Goal: Use online tool/utility

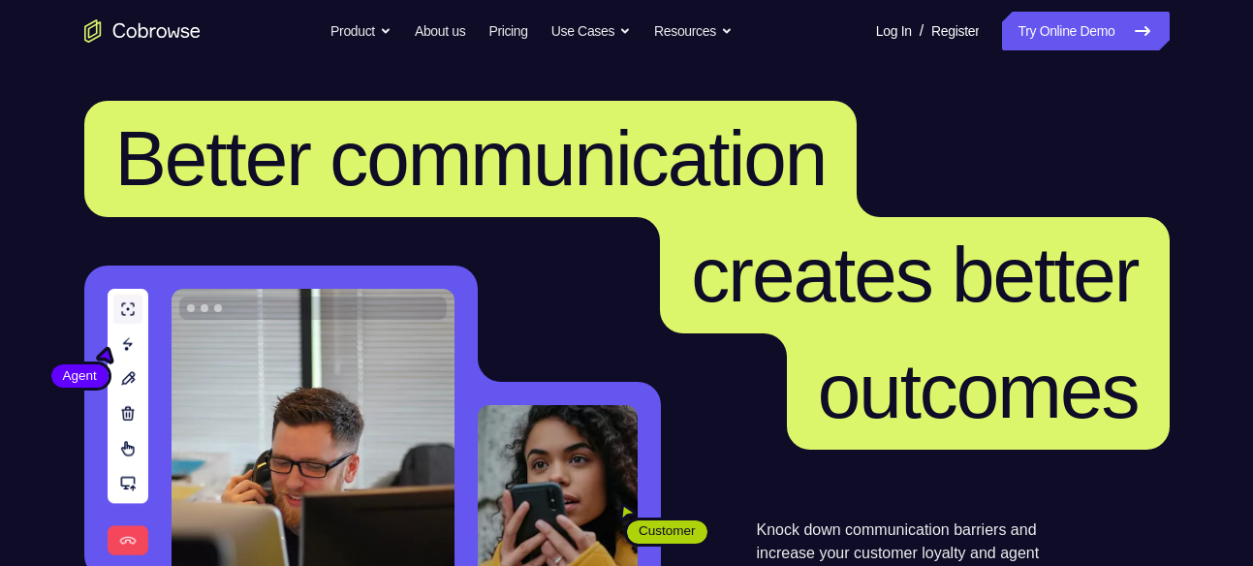
scroll to position [422, 0]
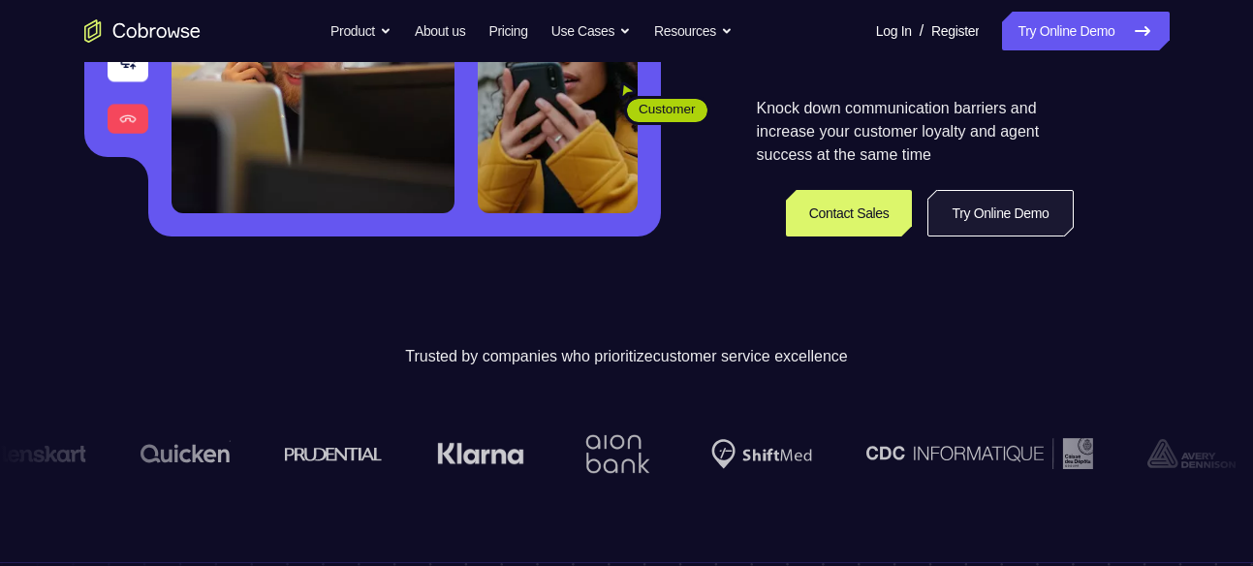
click at [997, 213] on link "Try Online Demo" at bounding box center [1000, 213] width 145 height 47
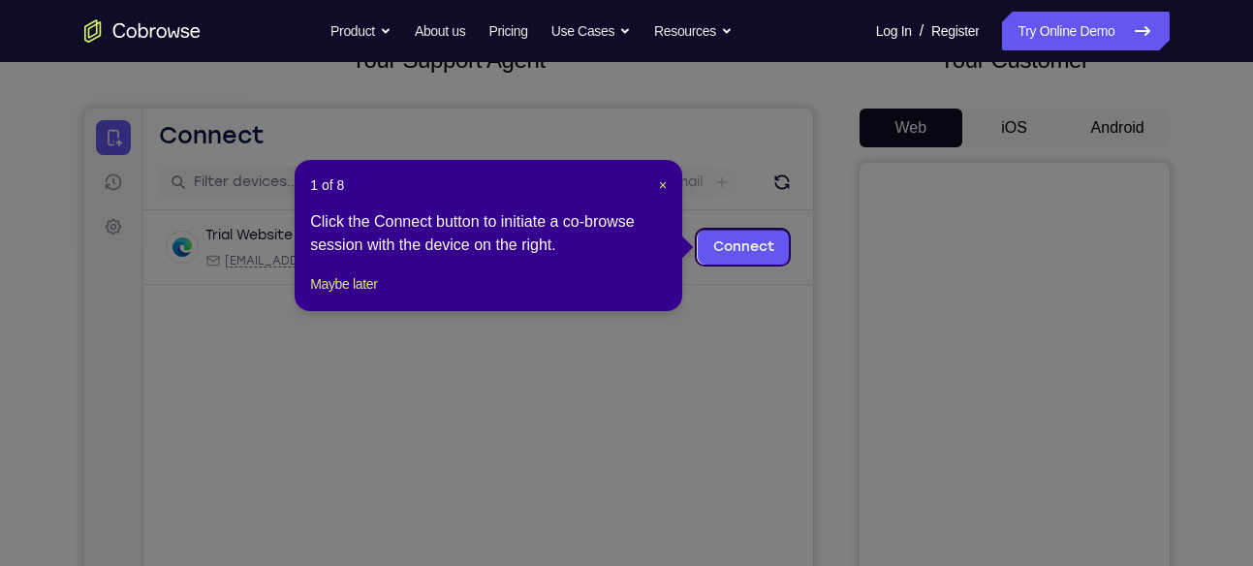
scroll to position [142, 0]
click at [753, 240] on link "Connect" at bounding box center [743, 248] width 92 height 35
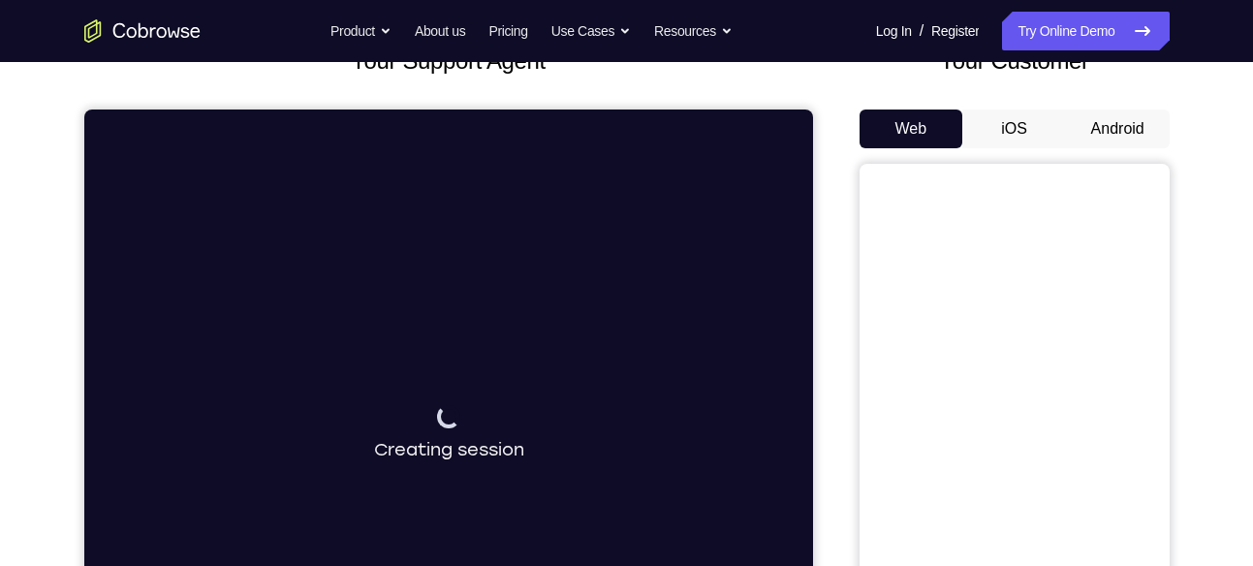
click at [1026, 123] on button "iOS" at bounding box center [1015, 129] width 104 height 39
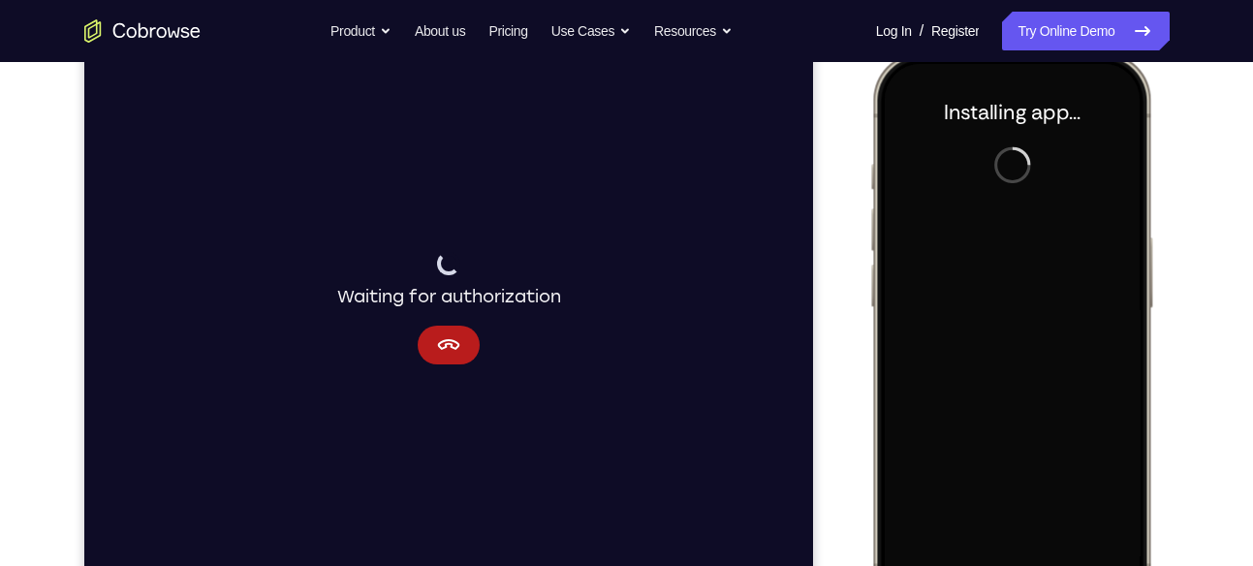
scroll to position [266, 0]
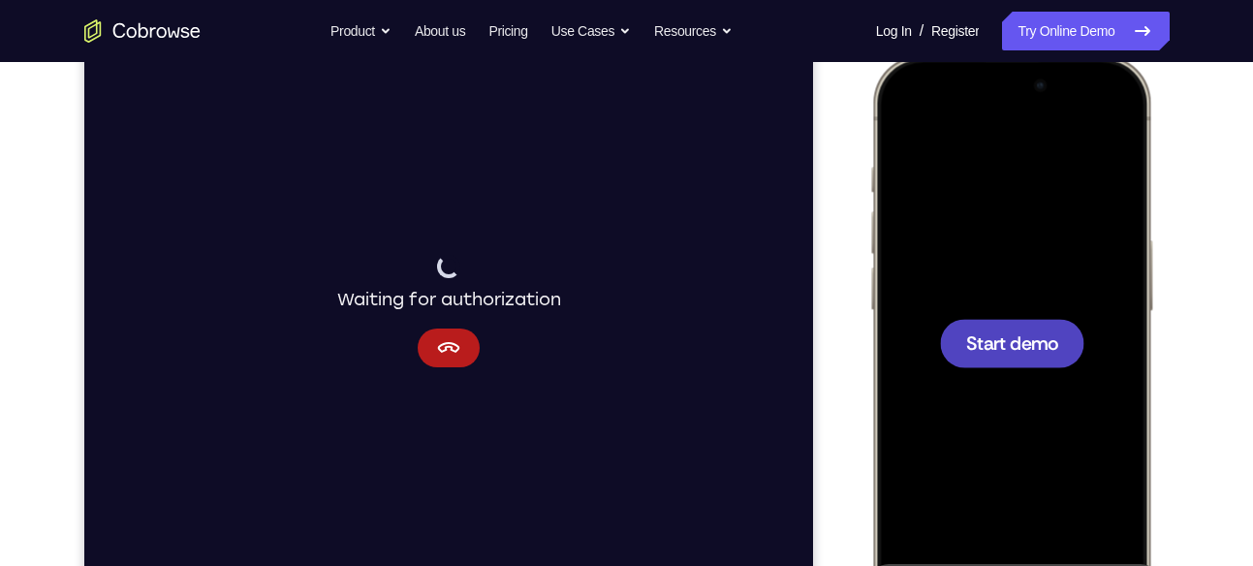
click at [1021, 360] on div at bounding box center [1011, 343] width 144 height 48
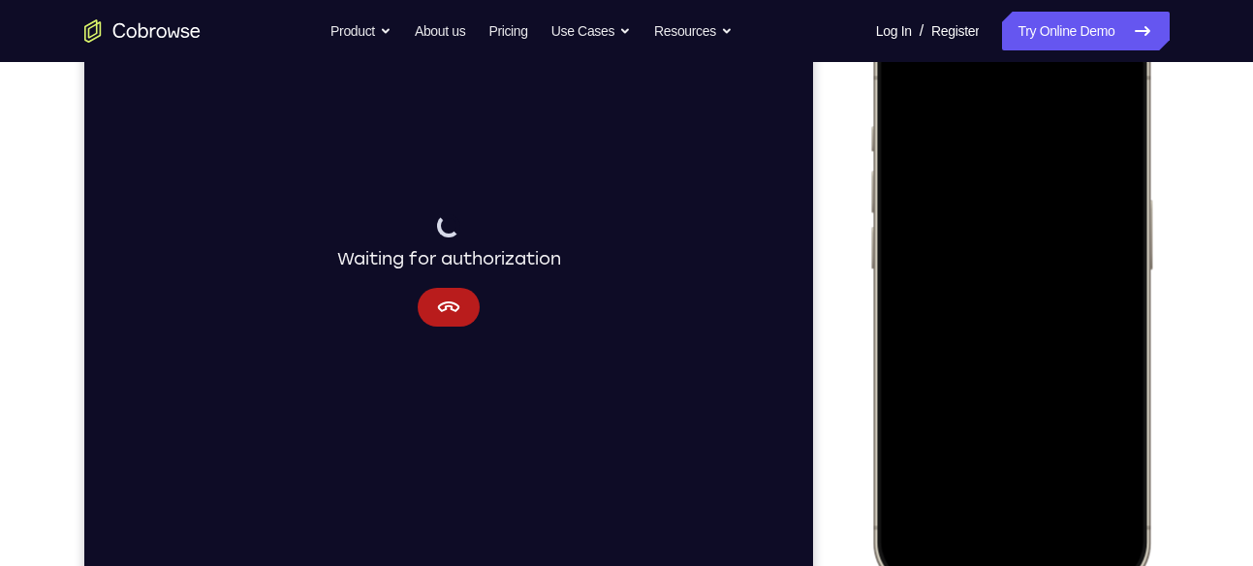
scroll to position [328, 0]
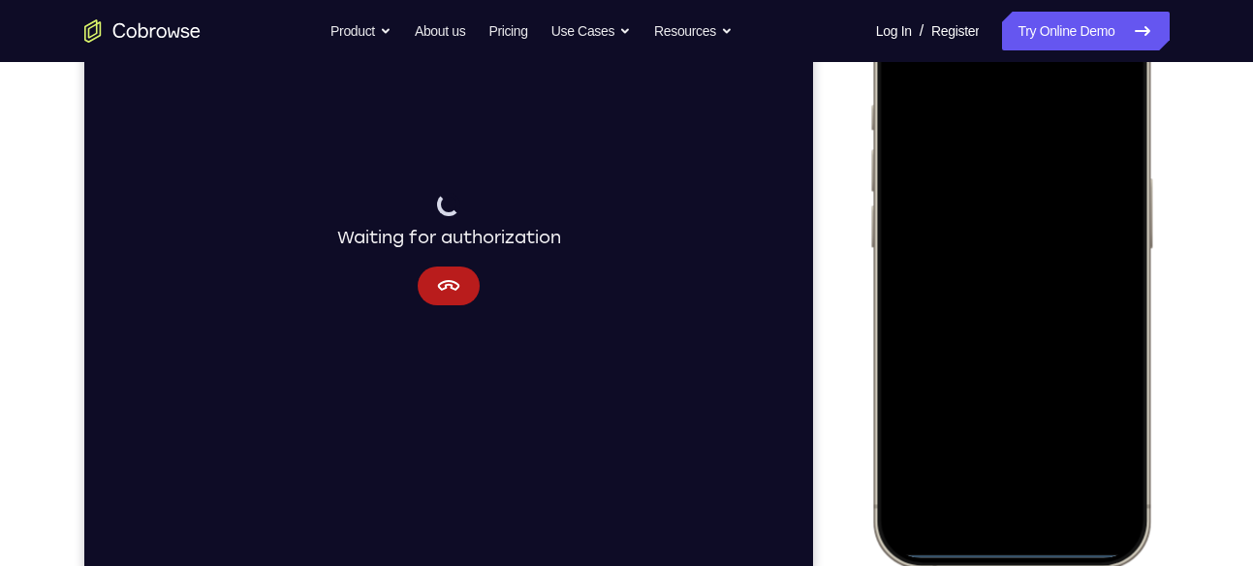
drag, startPoint x: 1025, startPoint y: 553, endPoint x: 988, endPoint y: 448, distance: 111.0
click at [988, 448] on div at bounding box center [1010, 281] width 255 height 554
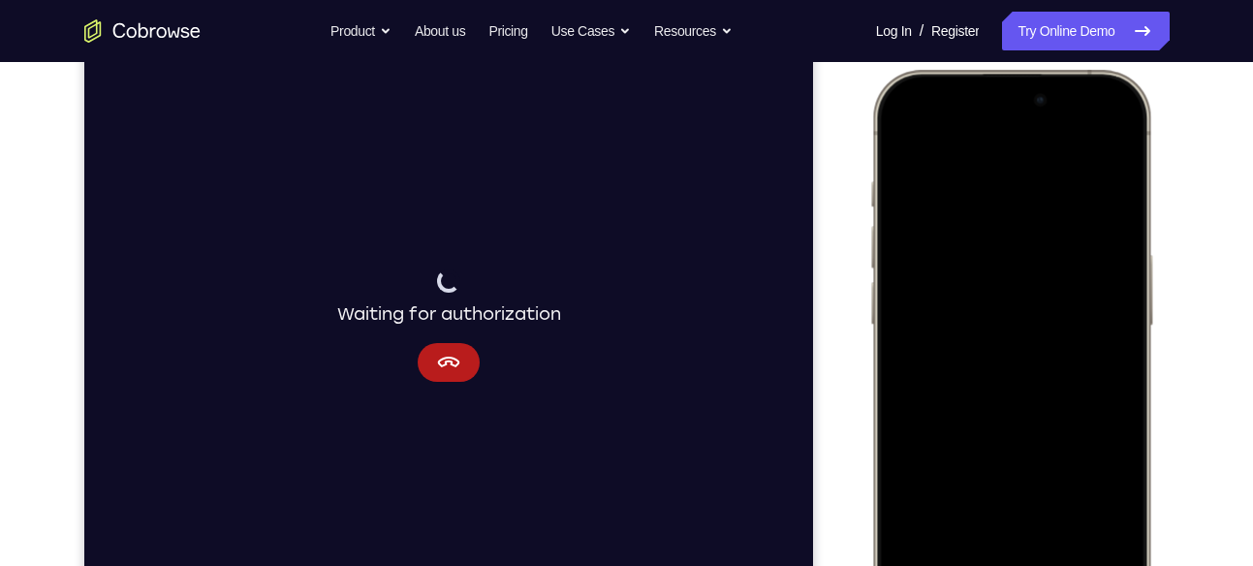
click at [1014, 127] on div at bounding box center [1010, 357] width 255 height 554
drag, startPoint x: 1117, startPoint y: 130, endPoint x: 1140, endPoint y: 254, distance: 126.2
click at [1140, 254] on div at bounding box center [1011, 358] width 285 height 576
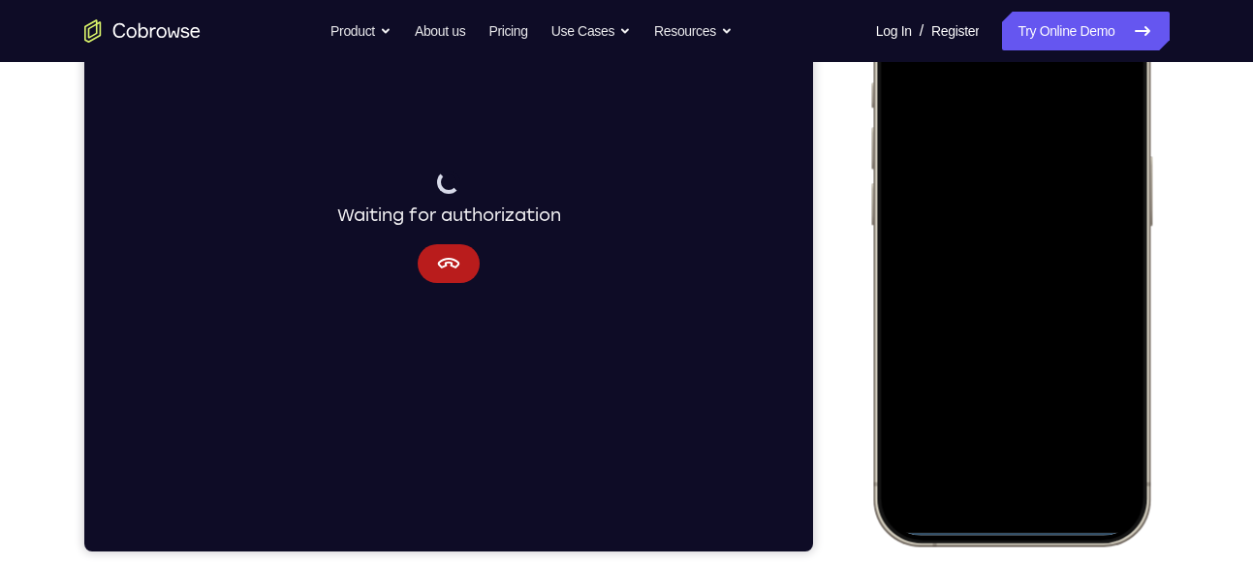
scroll to position [352, 0]
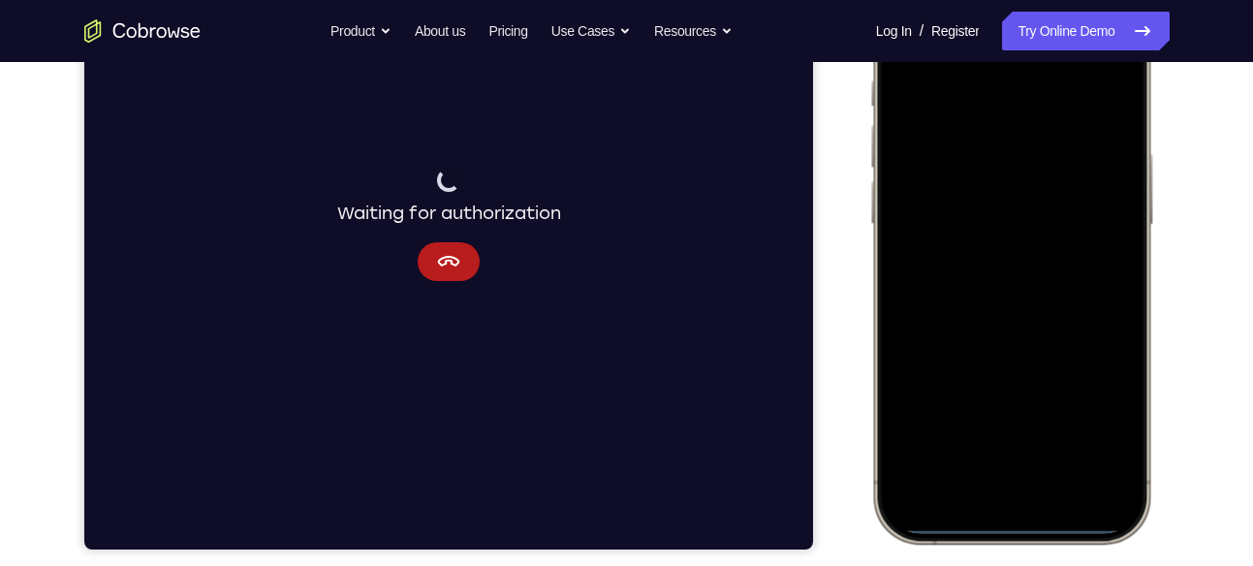
drag, startPoint x: 1002, startPoint y: 521, endPoint x: 1001, endPoint y: 440, distance: 80.5
click at [1001, 440] on div at bounding box center [1010, 257] width 255 height 554
drag, startPoint x: 1005, startPoint y: 524, endPoint x: 942, endPoint y: 254, distance: 277.7
click at [942, 254] on div at bounding box center [1010, 257] width 255 height 554
drag, startPoint x: 1002, startPoint y: 522, endPoint x: 973, endPoint y: 337, distance: 186.5
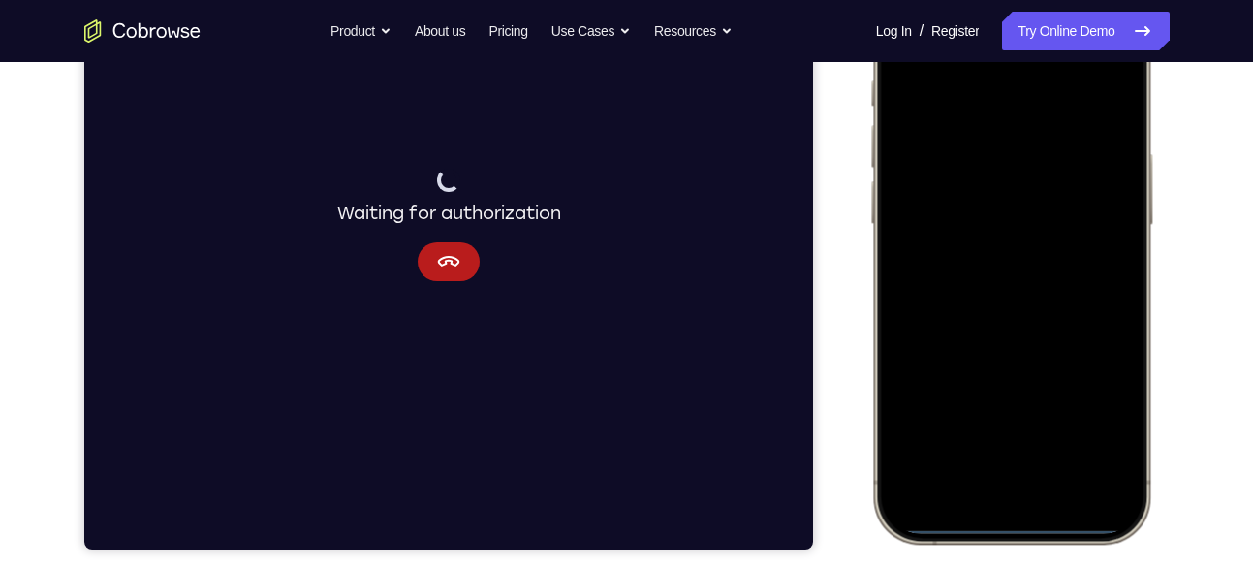
click at [973, 337] on div at bounding box center [1010, 257] width 255 height 554
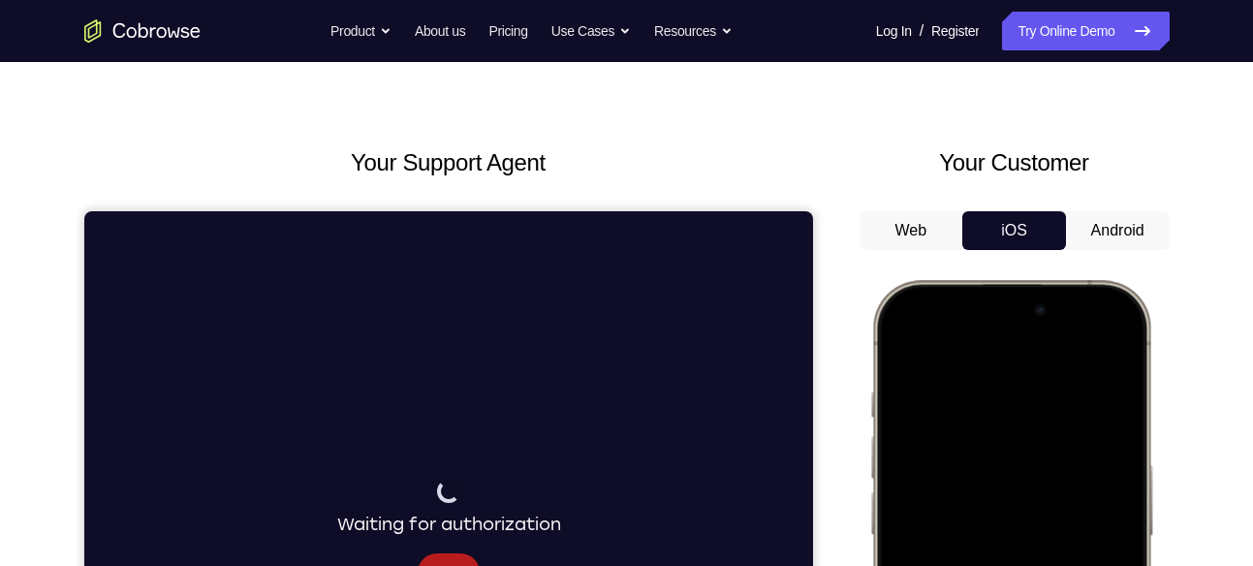
scroll to position [0, 0]
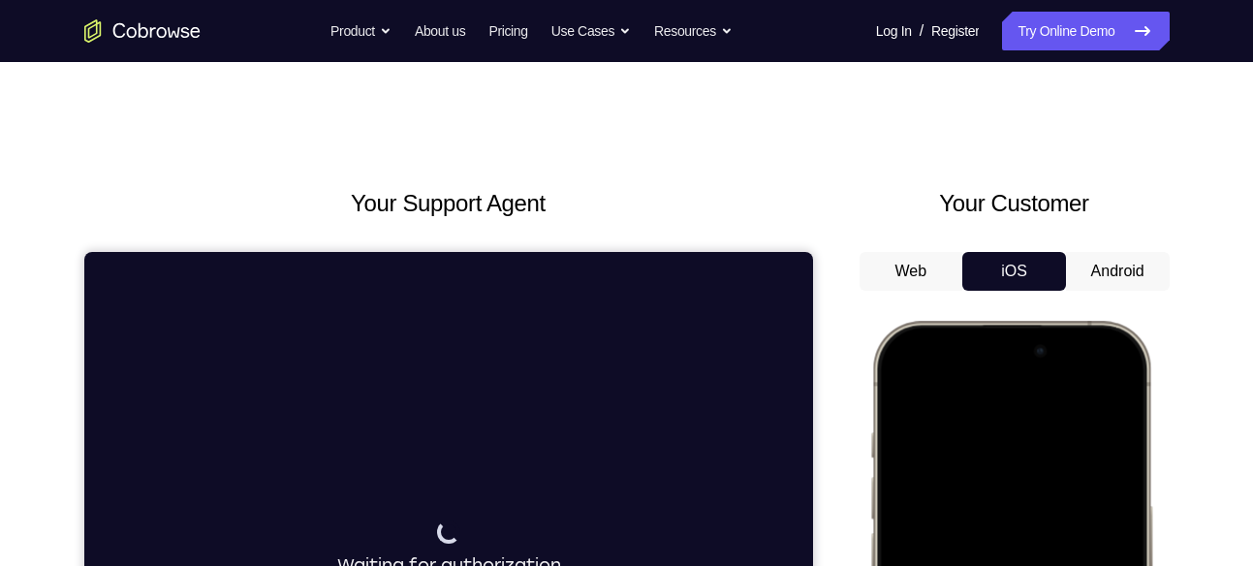
drag, startPoint x: 1054, startPoint y: 703, endPoint x: 1124, endPoint y: 249, distance: 459.2
click at [1125, 273] on button "Android" at bounding box center [1118, 271] width 104 height 39
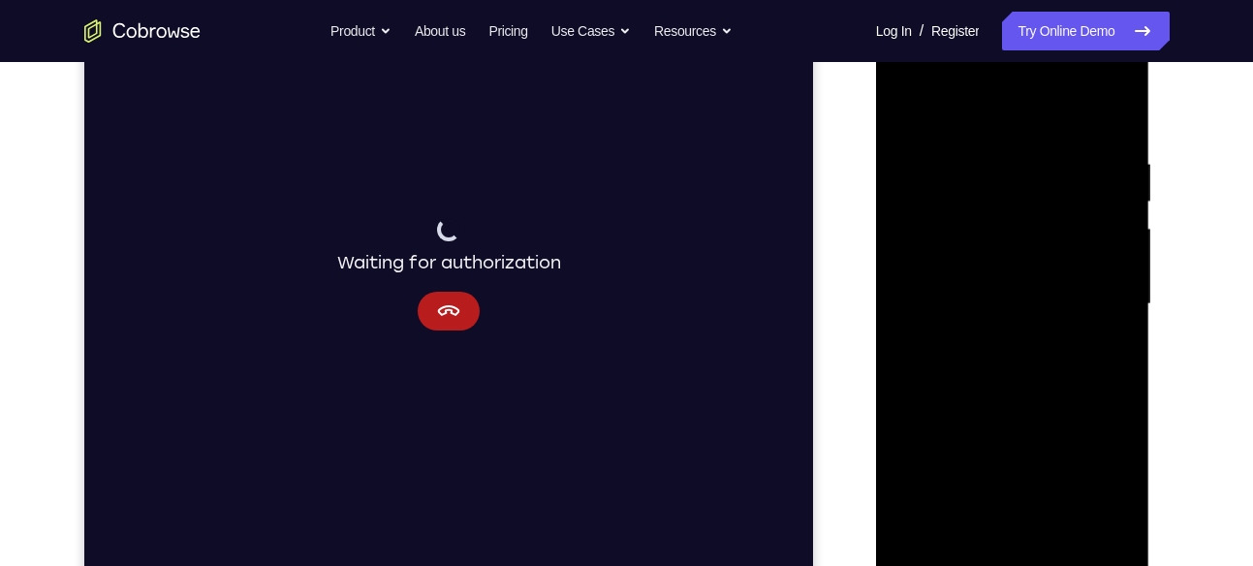
scroll to position [337, 0]
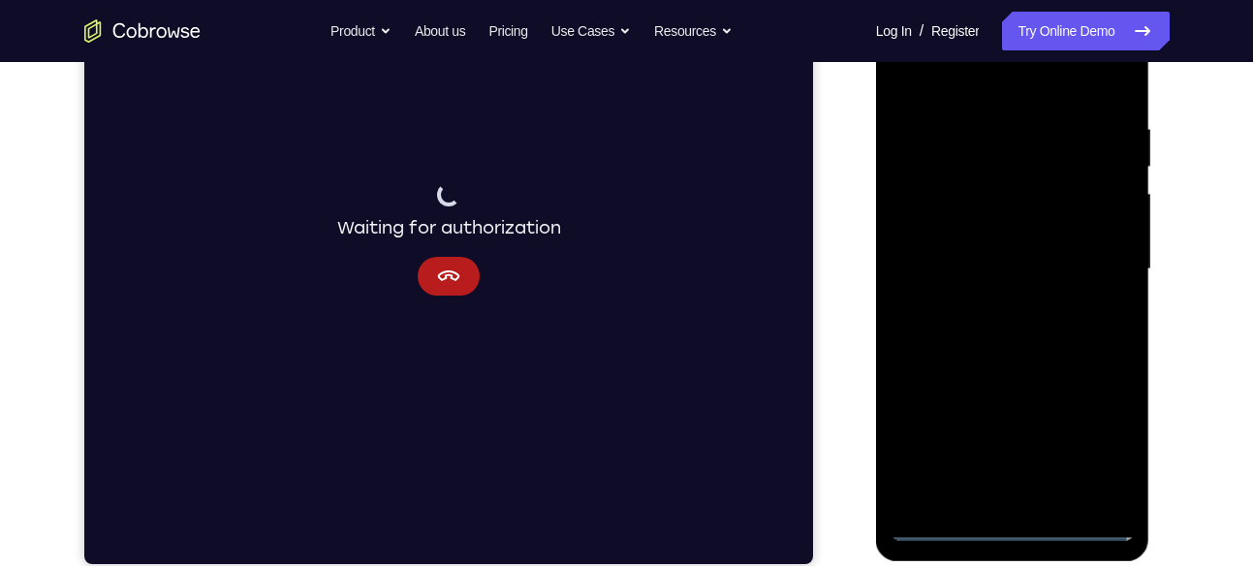
click at [1018, 530] on div at bounding box center [1013, 269] width 244 height 543
click at [1090, 439] on div at bounding box center [1013, 269] width 244 height 543
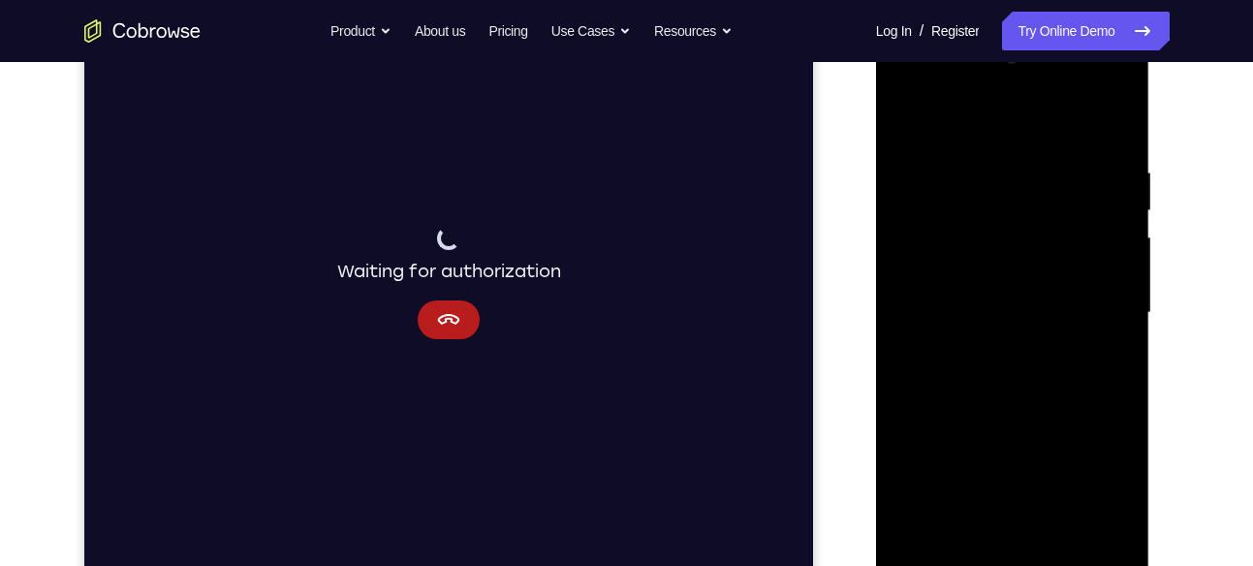
scroll to position [259, 0]
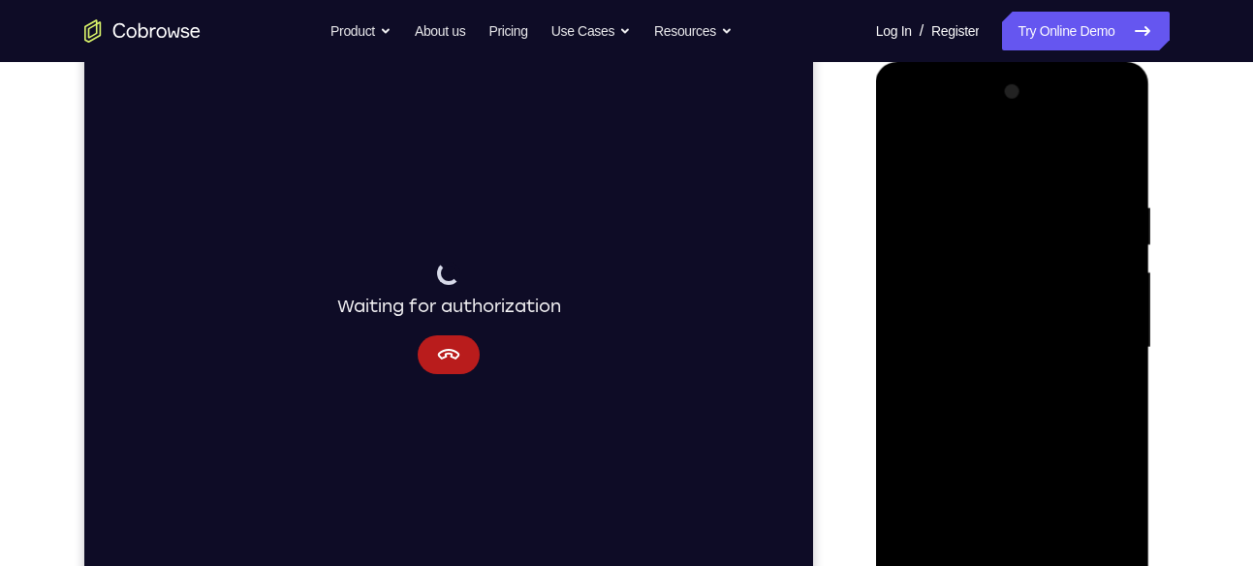
click at [909, 118] on div at bounding box center [1013, 348] width 244 height 543
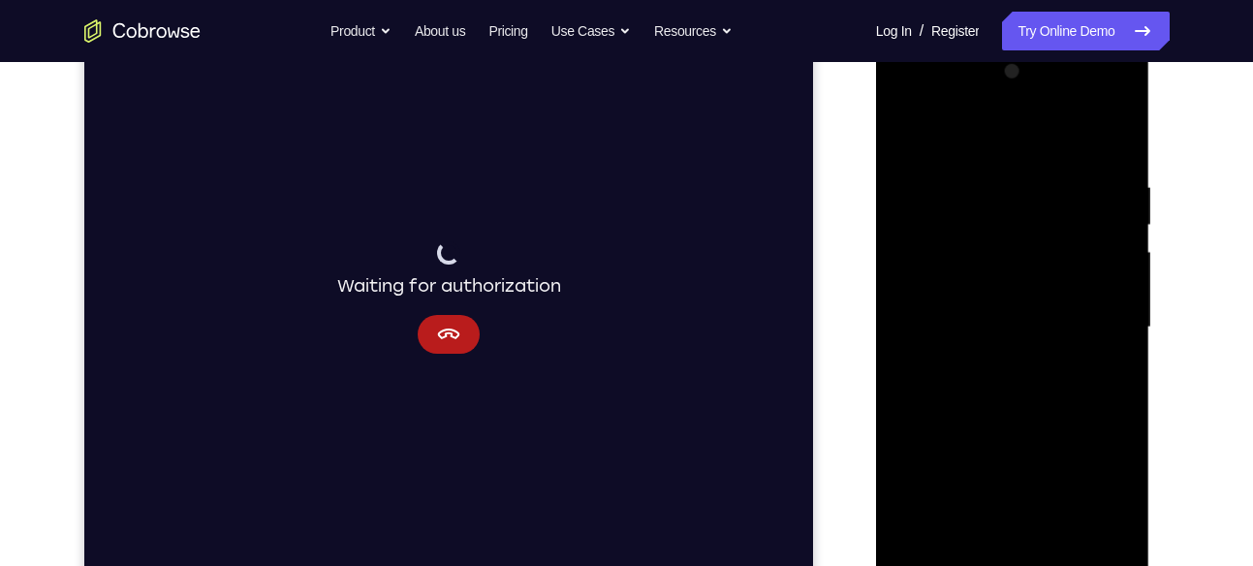
scroll to position [281, 0]
click at [1085, 309] on div at bounding box center [1013, 325] width 244 height 543
click at [993, 363] on div at bounding box center [1013, 325] width 244 height 543
click at [960, 311] on div at bounding box center [1013, 325] width 244 height 543
click at [995, 284] on div at bounding box center [1013, 325] width 244 height 543
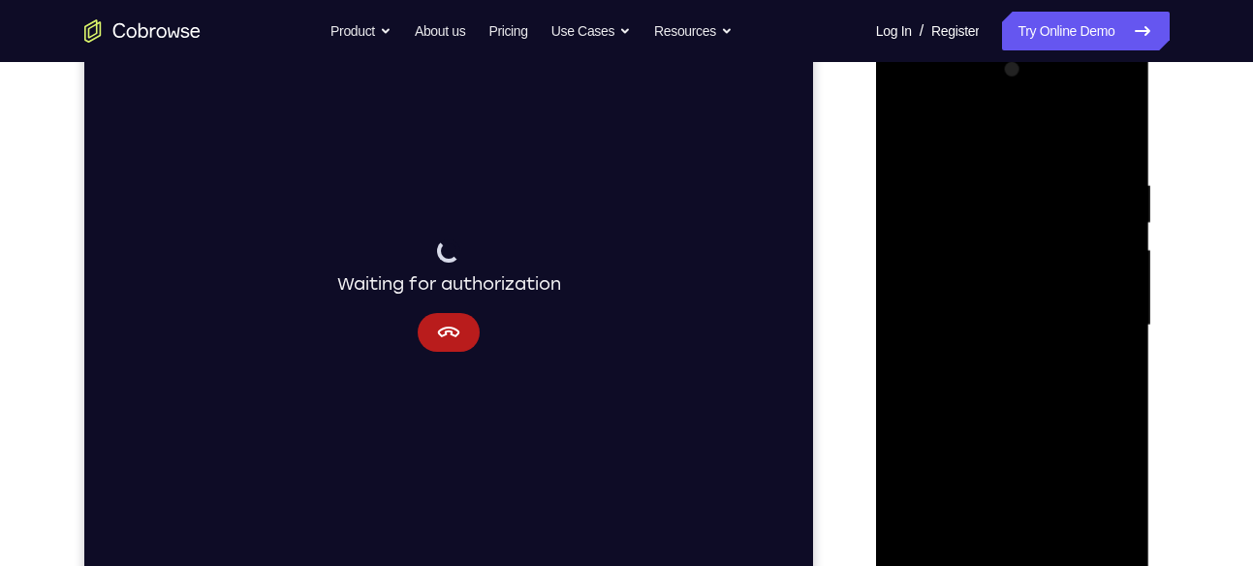
click at [990, 282] on div at bounding box center [1013, 325] width 244 height 543
click at [954, 290] on div at bounding box center [1013, 325] width 244 height 543
click at [1014, 319] on div at bounding box center [1013, 325] width 244 height 543
click at [1010, 406] on div at bounding box center [1013, 325] width 244 height 543
click at [1008, 386] on div at bounding box center [1013, 325] width 244 height 543
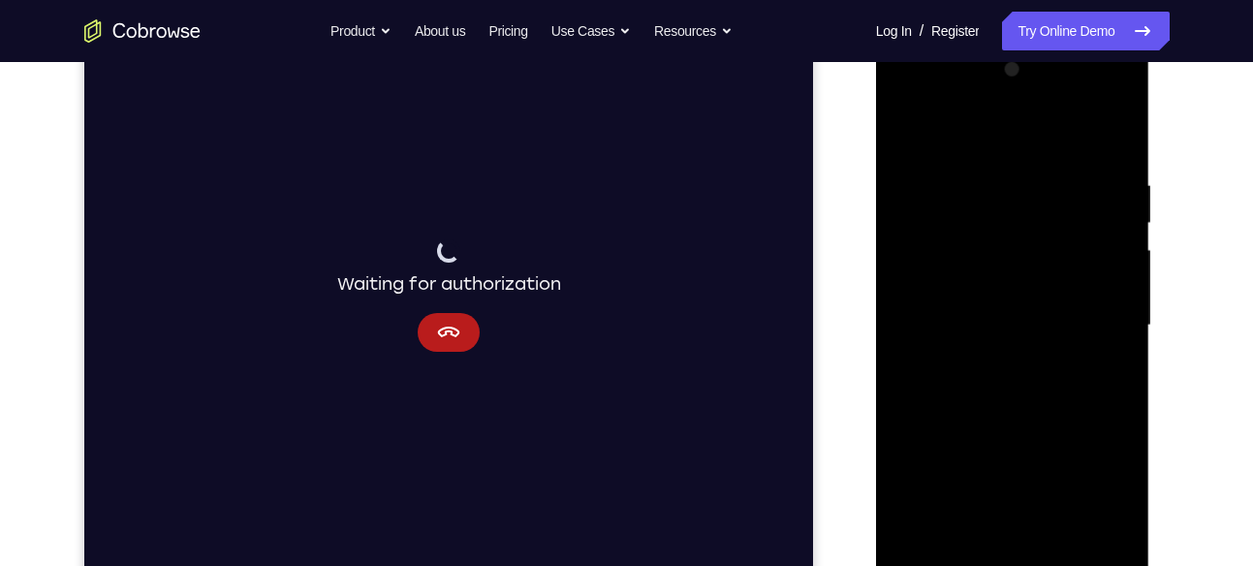
click at [1014, 409] on div at bounding box center [1013, 325] width 244 height 543
click at [1012, 417] on div at bounding box center [1013, 325] width 244 height 543
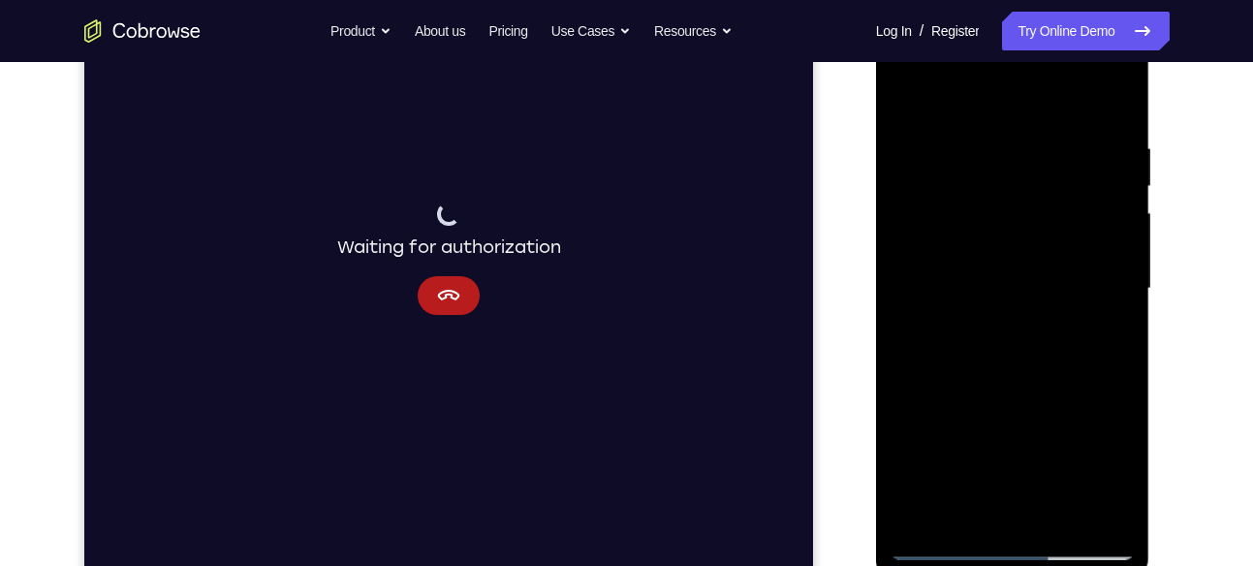
scroll to position [317, 0]
click at [948, 195] on div at bounding box center [1013, 289] width 244 height 543
click at [974, 212] on div at bounding box center [1013, 289] width 244 height 543
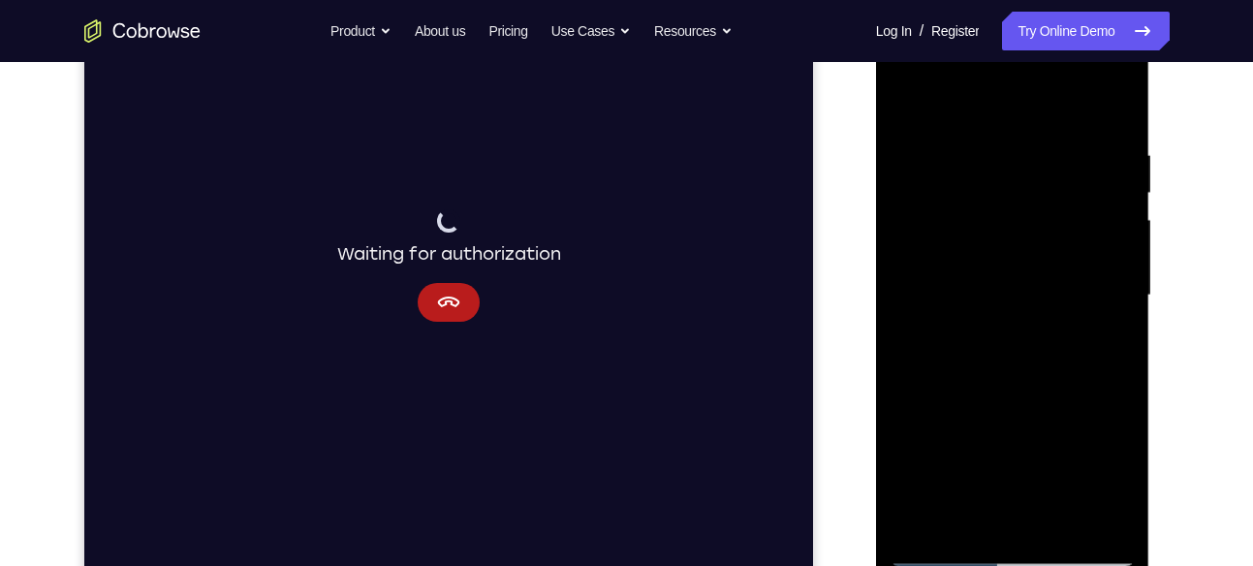
scroll to position [310, 0]
click at [1010, 288] on div at bounding box center [1013, 296] width 244 height 543
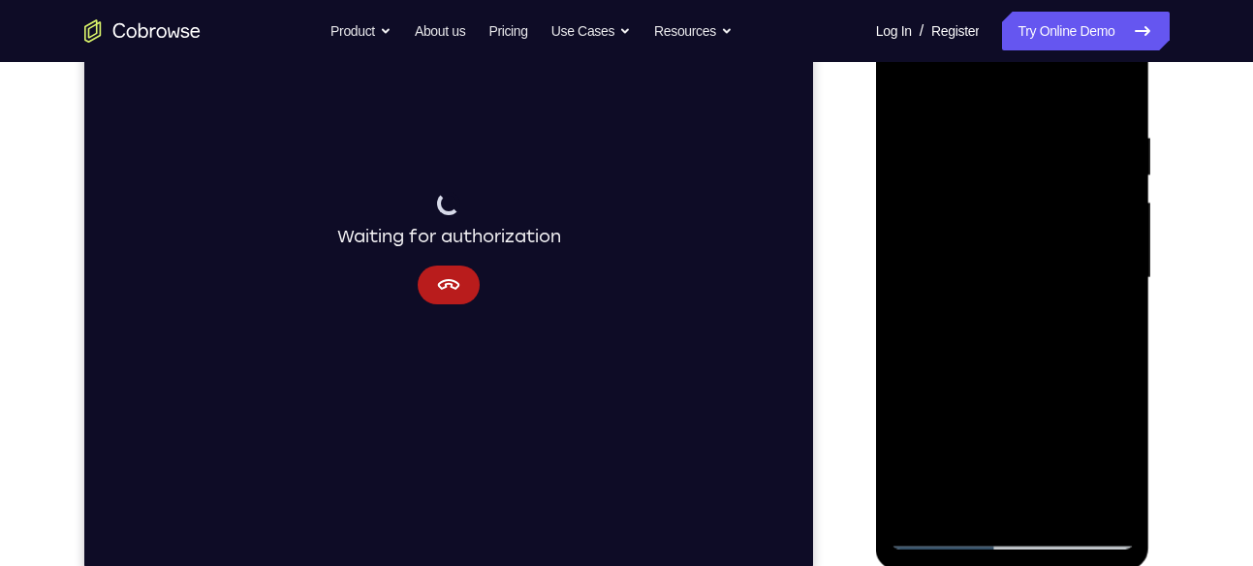
scroll to position [330, 0]
click at [1008, 265] on div at bounding box center [1013, 277] width 244 height 543
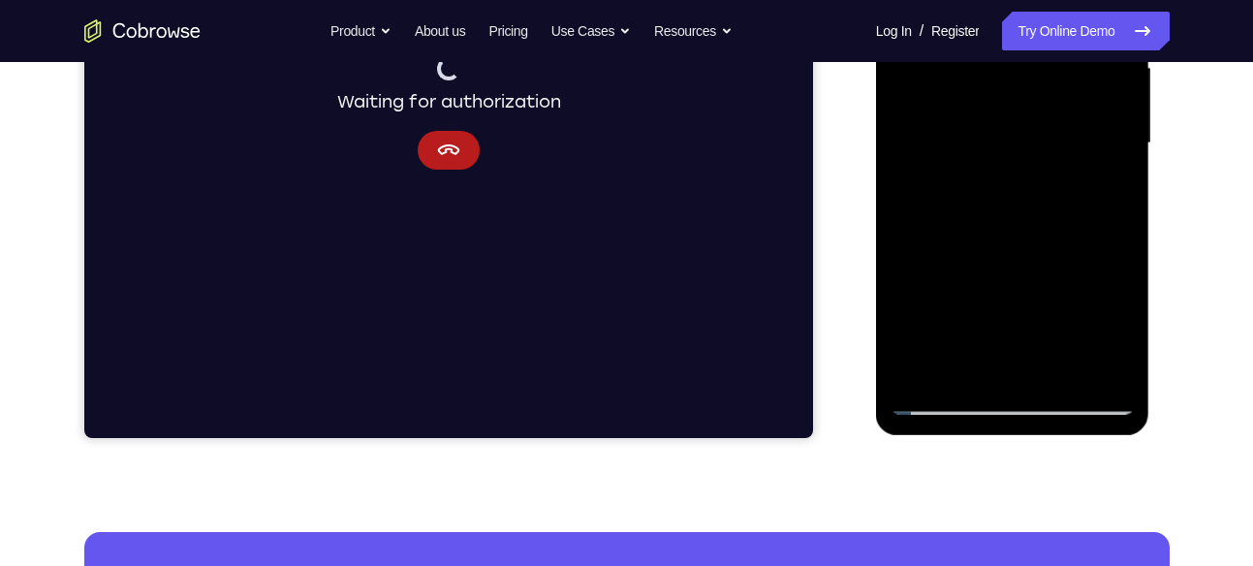
scroll to position [464, 0]
